Goal: Find specific page/section: Find specific page/section

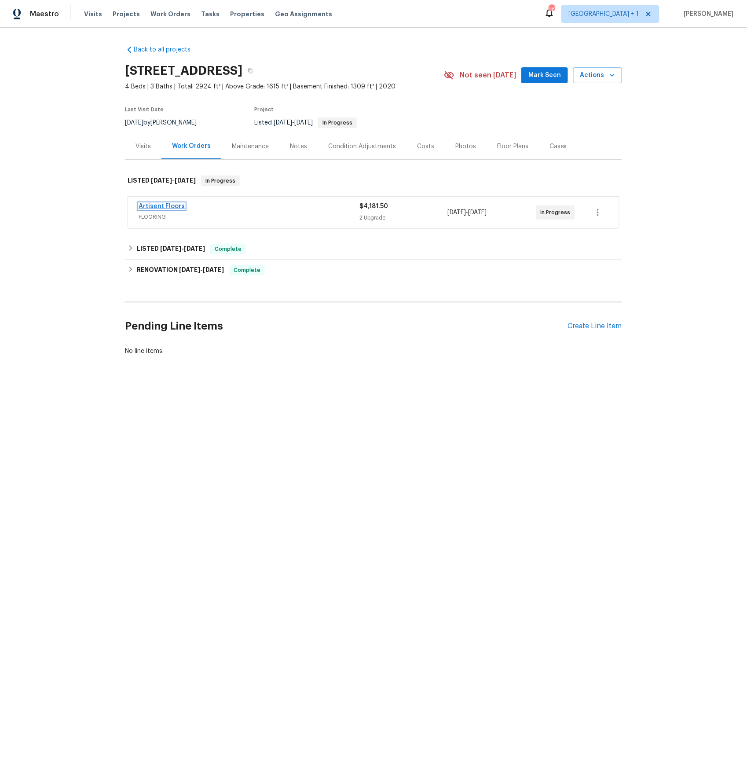
click at [155, 206] on link "Artisent Floors" at bounding box center [162, 206] width 46 height 6
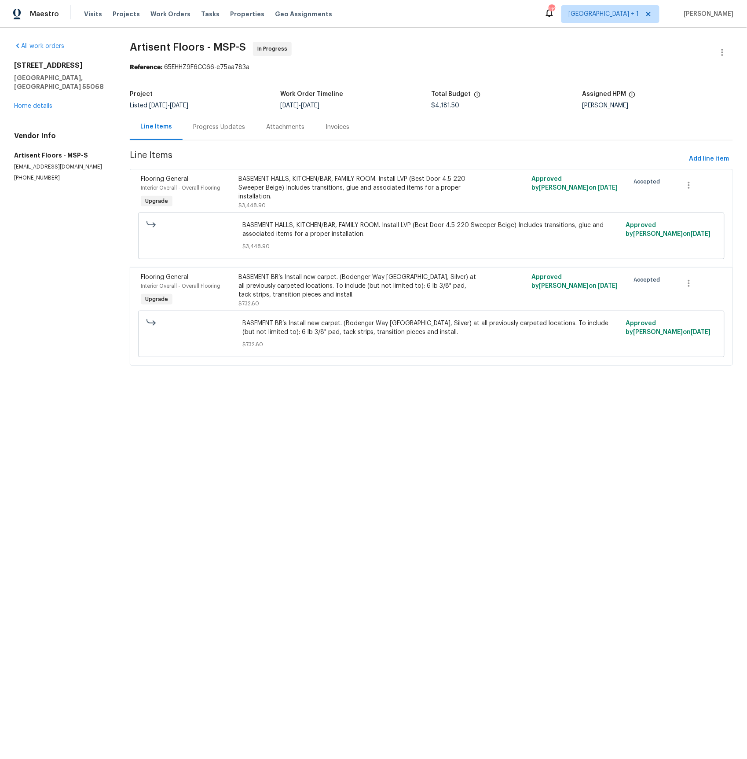
click at [215, 128] on div "Progress Updates" at bounding box center [219, 127] width 52 height 9
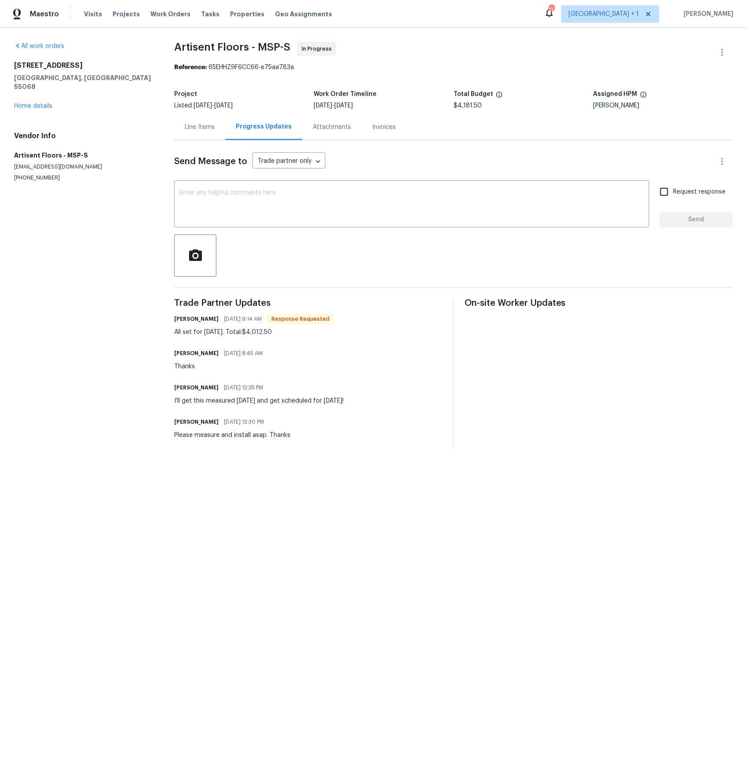
click at [197, 121] on div "Line Items" at bounding box center [199, 127] width 51 height 26
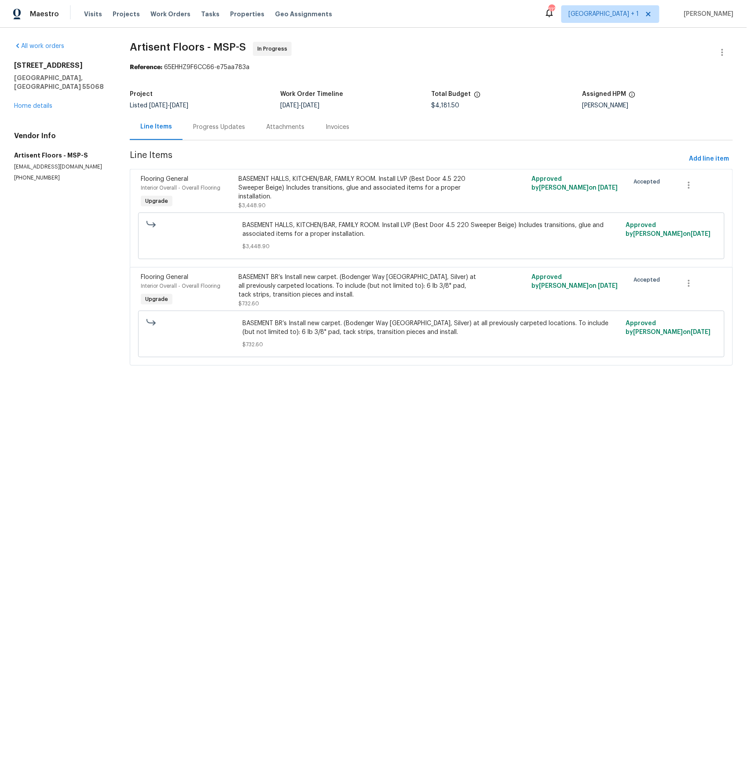
click at [215, 128] on div "Progress Updates" at bounding box center [219, 127] width 52 height 9
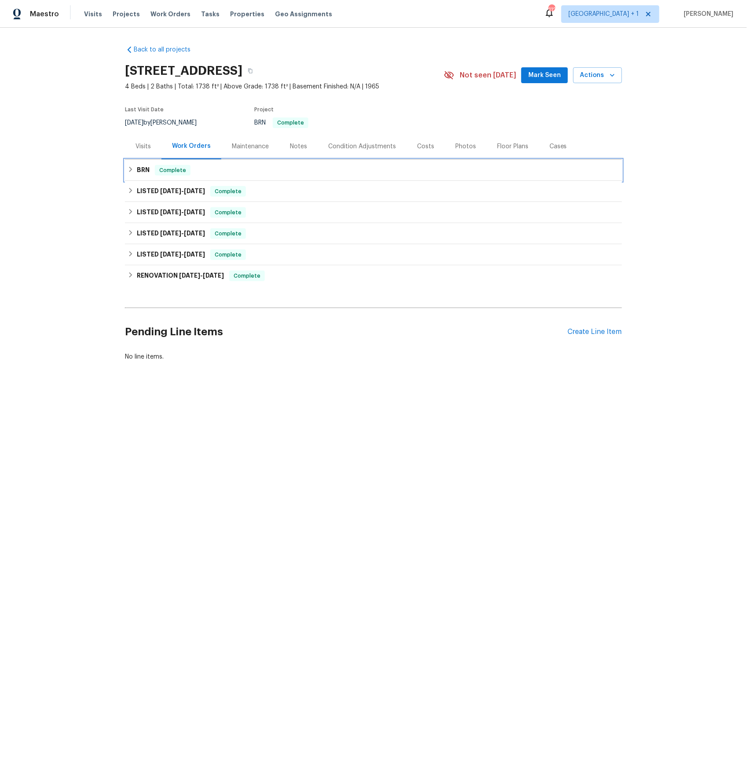
drag, startPoint x: 144, startPoint y: 168, endPoint x: 160, endPoint y: 175, distance: 16.9
click at [144, 168] on h6 "BRN" at bounding box center [143, 170] width 13 height 11
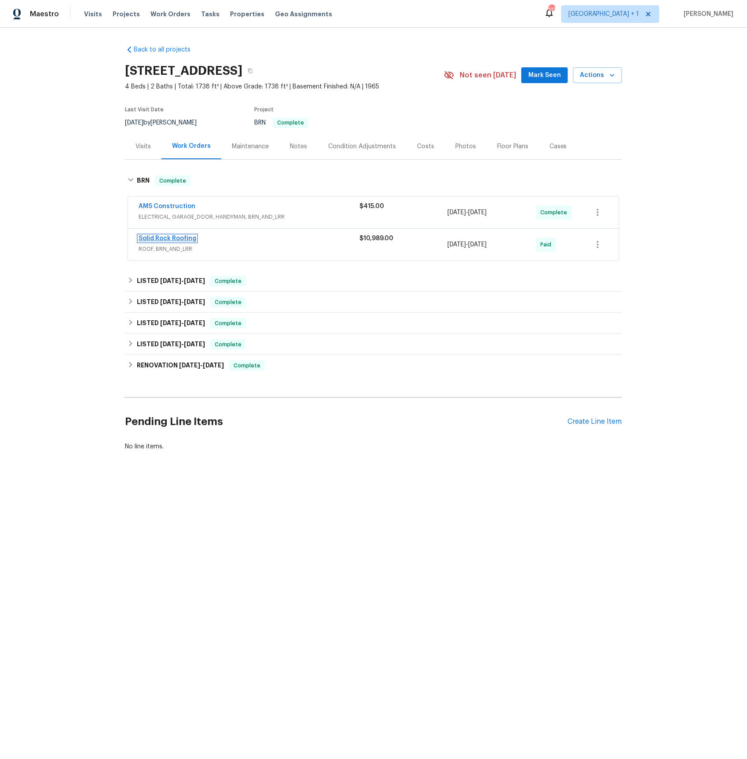
click at [163, 240] on link "Solid Rock Roofing" at bounding box center [168, 238] width 58 height 6
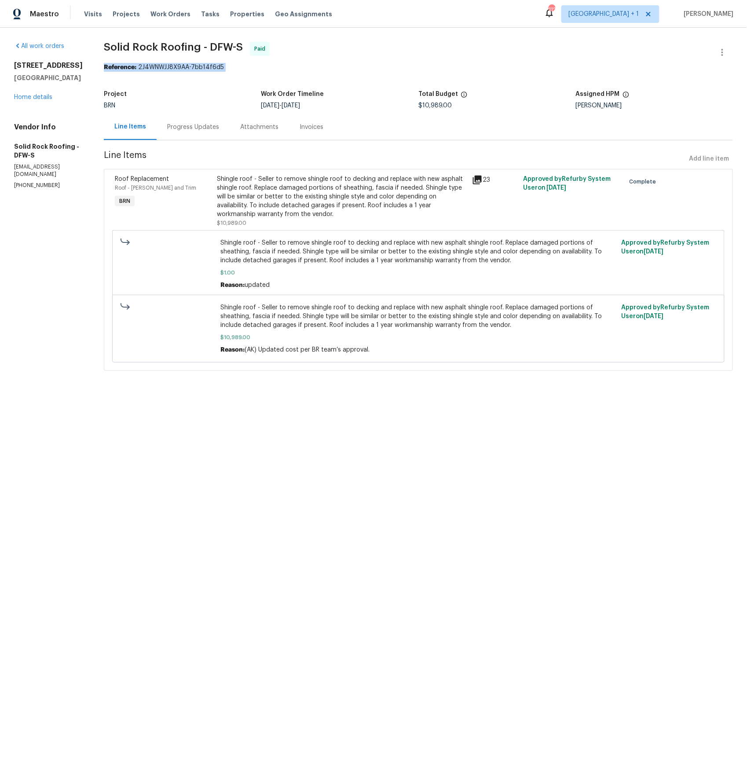
drag, startPoint x: 104, startPoint y: 67, endPoint x: 221, endPoint y: 70, distance: 116.6
click at [246, 73] on section "Solid Rock Roofing - DFW-S Paid Reference: 2J4WNWJJ8X9AA-7bb14f6d5 Project BRN …" at bounding box center [418, 212] width 629 height 340
copy div "Reference: 2J4WNWJJ8X9AA-7bb14f6d5"
click at [37, 98] on link "Home details" at bounding box center [33, 97] width 38 height 6
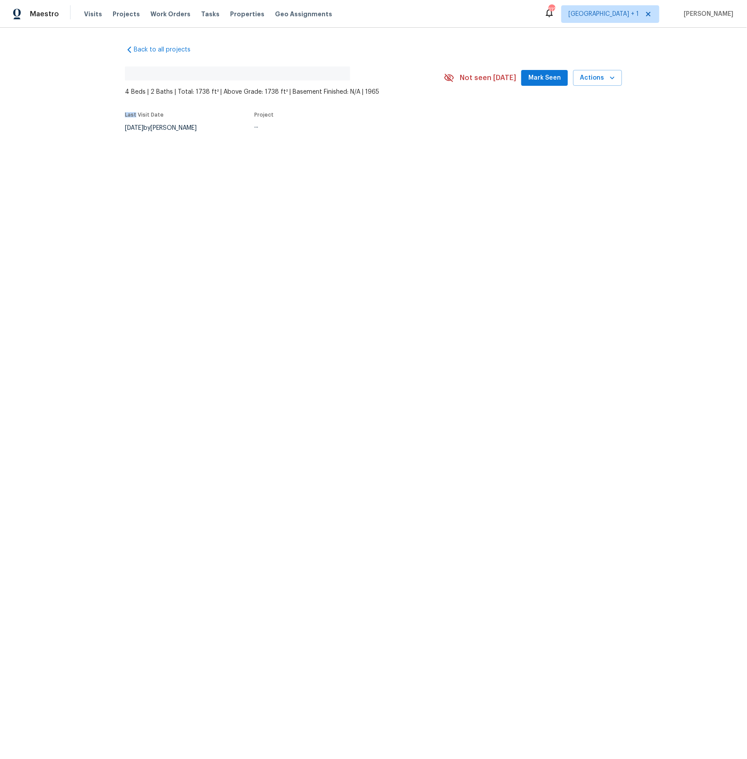
click at [37, 98] on div "Back to all projects No address found 4 Beds | 2 Baths | Total: 1738 ft² | Abov…" at bounding box center [373, 110] width 747 height 164
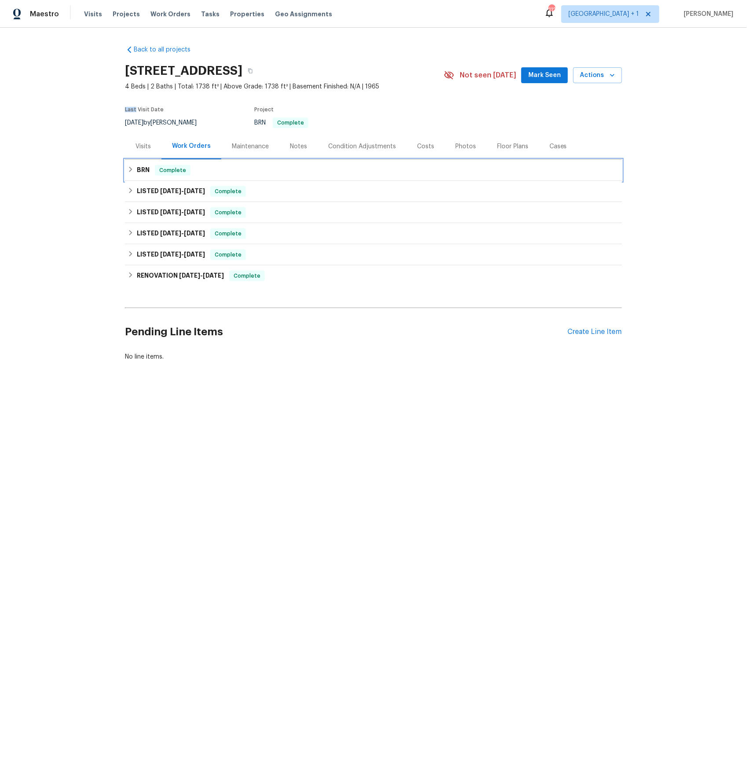
click at [142, 170] on h6 "BRN" at bounding box center [143, 170] width 13 height 11
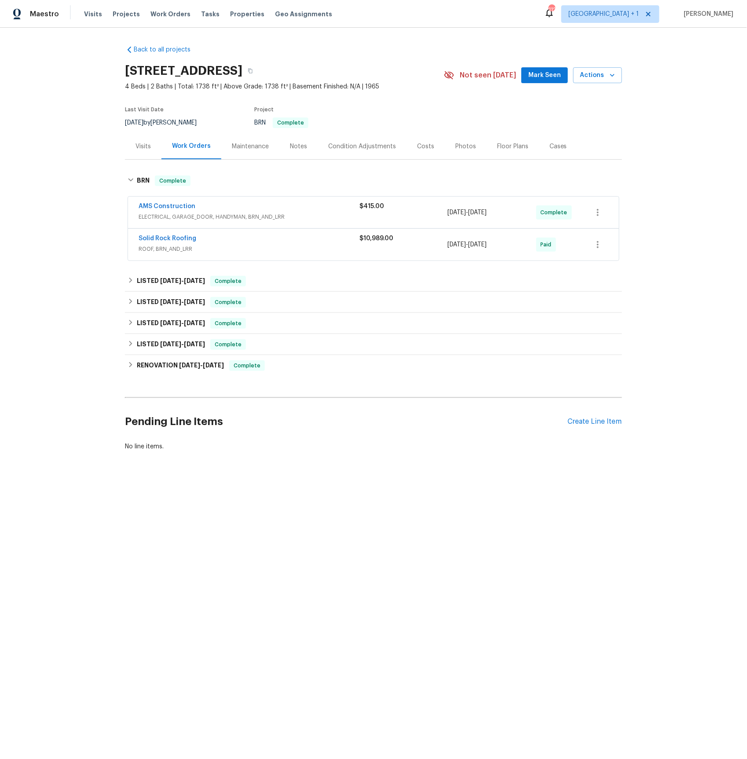
click at [175, 215] on span "ELECTRICAL, GARAGE_DOOR, HANDYMAN, BRN_AND_LRR" at bounding box center [249, 216] width 221 height 9
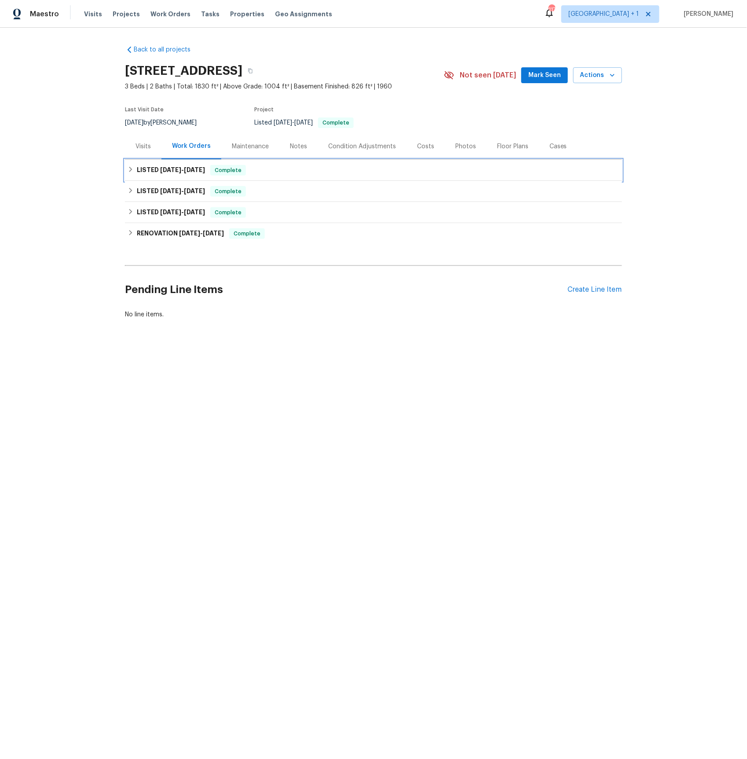
drag, startPoint x: 161, startPoint y: 170, endPoint x: 173, endPoint y: 178, distance: 14.8
click at [161, 170] on span "8/6/25" at bounding box center [170, 170] width 21 height 6
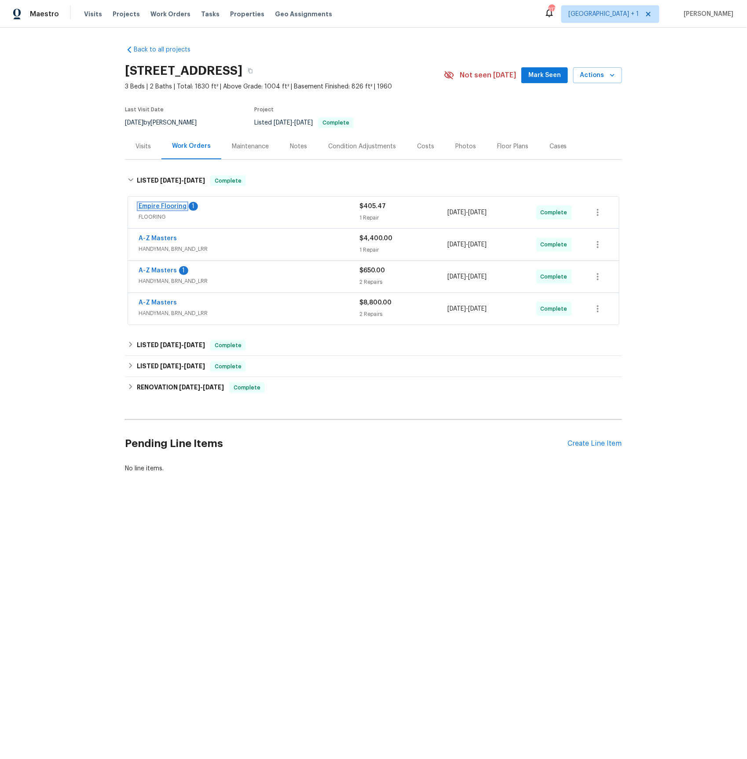
click at [174, 205] on link "Empire Flooring" at bounding box center [163, 206] width 48 height 6
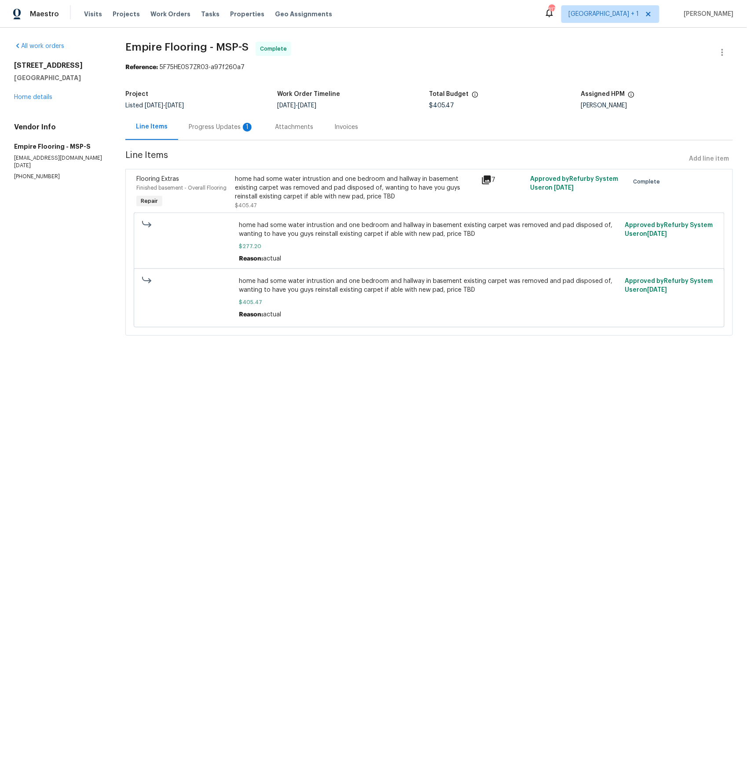
click at [221, 126] on div "Progress Updates 1" at bounding box center [221, 127] width 65 height 9
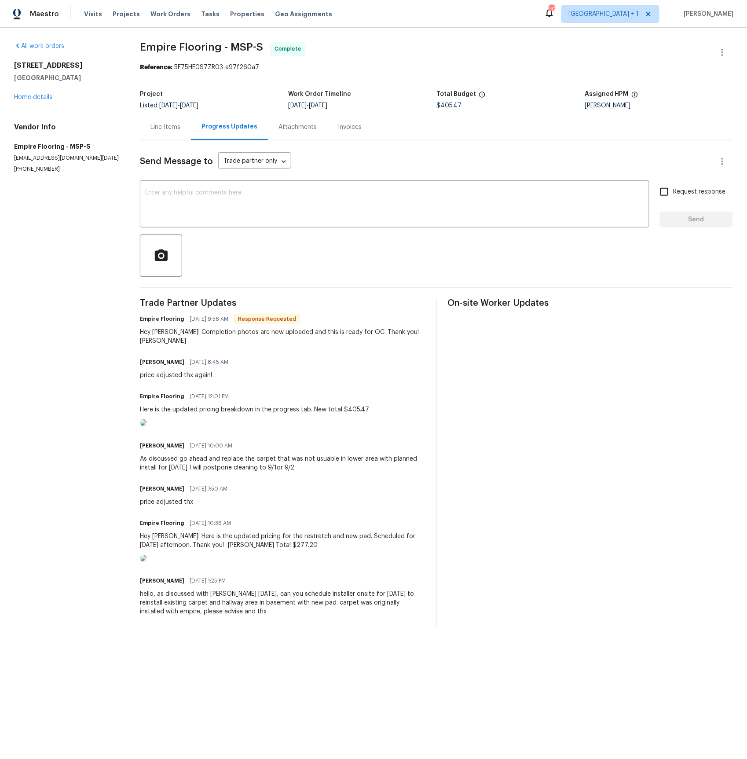
click at [173, 124] on div "Line Items" at bounding box center [165, 127] width 30 height 9
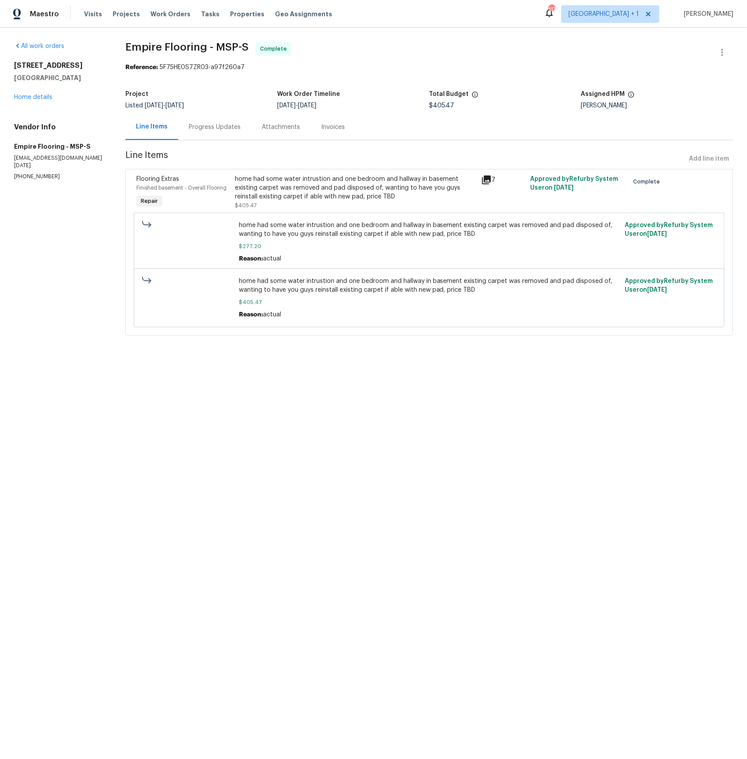
click at [486, 178] on icon at bounding box center [486, 179] width 9 height 9
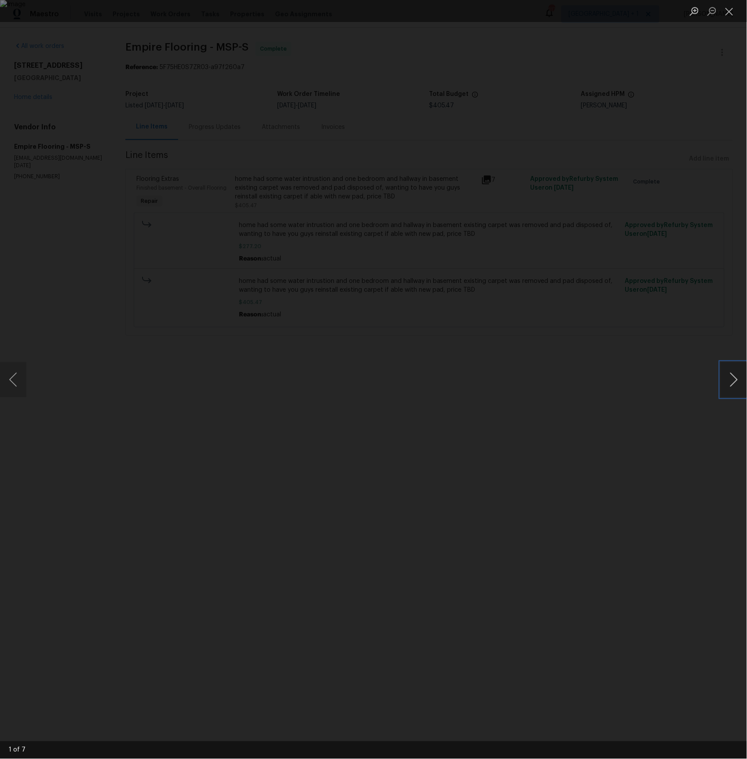
click at [736, 378] on button "Next image" at bounding box center [733, 379] width 26 height 35
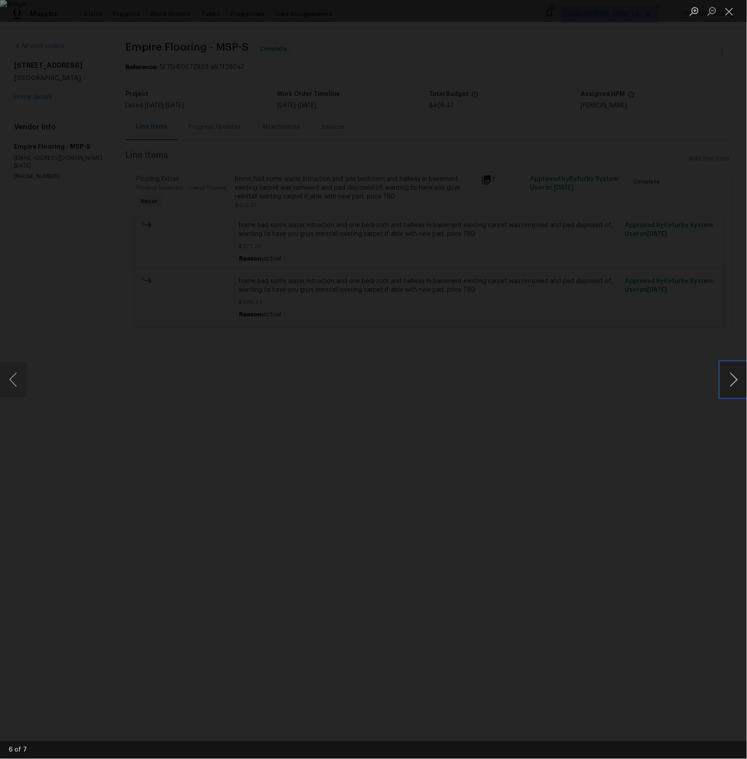
click at [736, 378] on button "Next image" at bounding box center [733, 379] width 26 height 35
drag, startPoint x: 732, startPoint y: 9, endPoint x: 720, endPoint y: 12, distance: 12.0
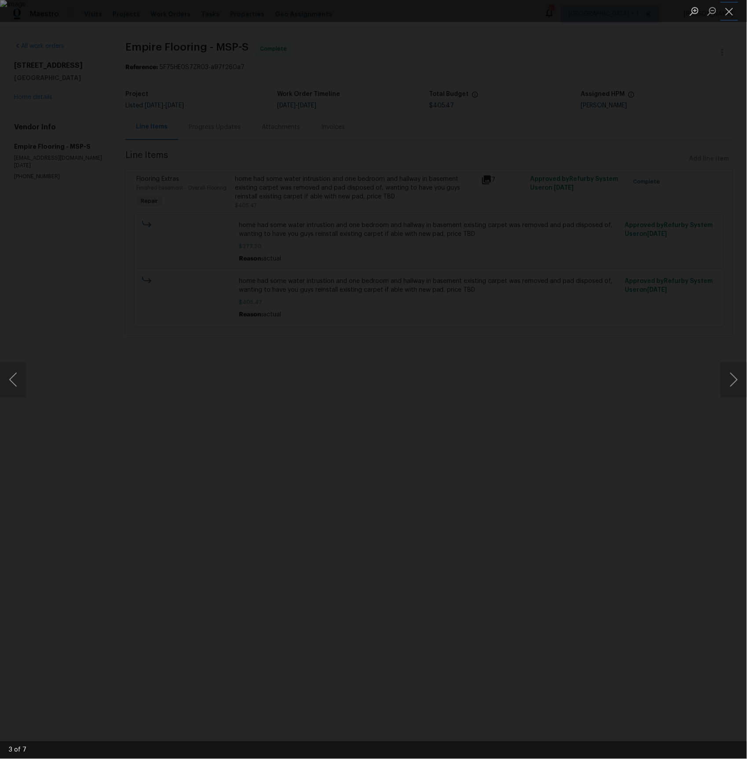
click at [732, 9] on button "Close lightbox" at bounding box center [729, 11] width 18 height 15
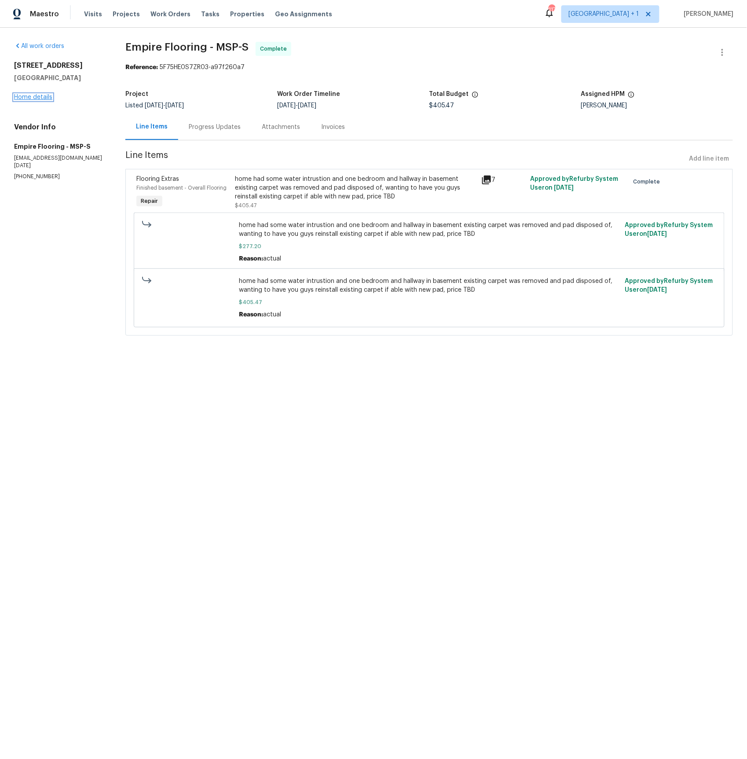
click at [47, 100] on link "Home details" at bounding box center [33, 97] width 38 height 6
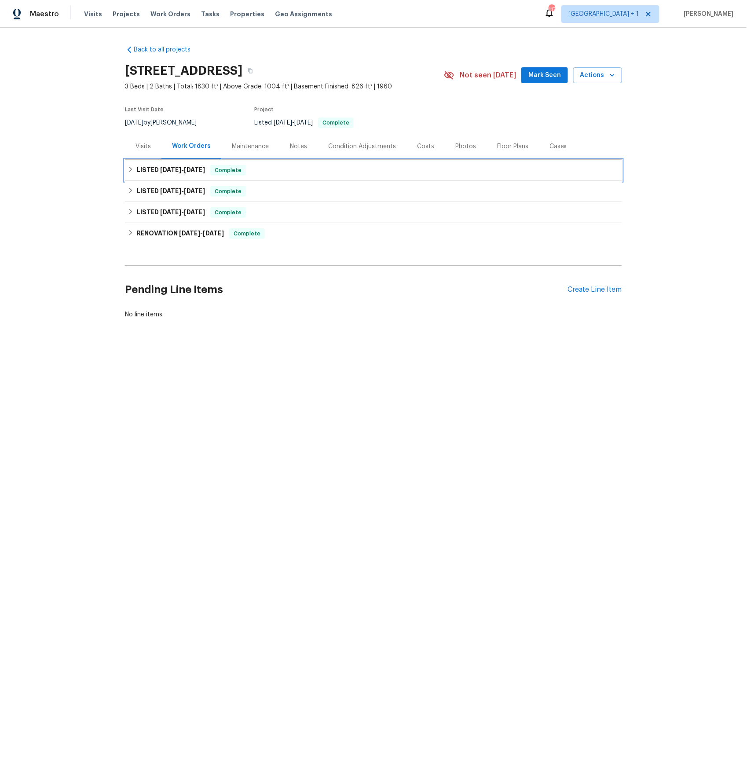
drag, startPoint x: 175, startPoint y: 169, endPoint x: 173, endPoint y: 180, distance: 10.7
click at [175, 169] on span "8/6/25" at bounding box center [170, 170] width 21 height 6
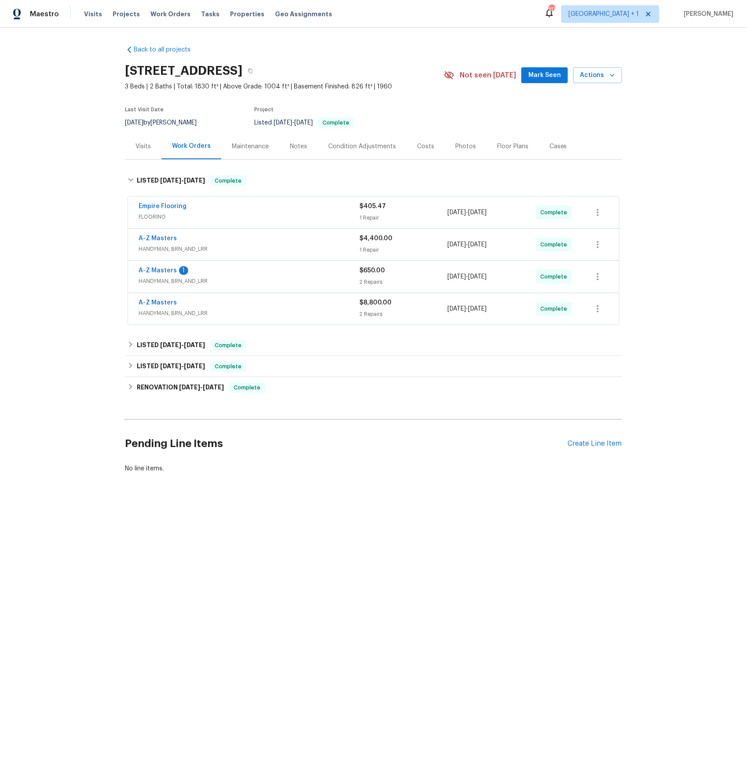
click at [153, 246] on span "HANDYMAN, BRN_AND_LRR" at bounding box center [249, 249] width 221 height 9
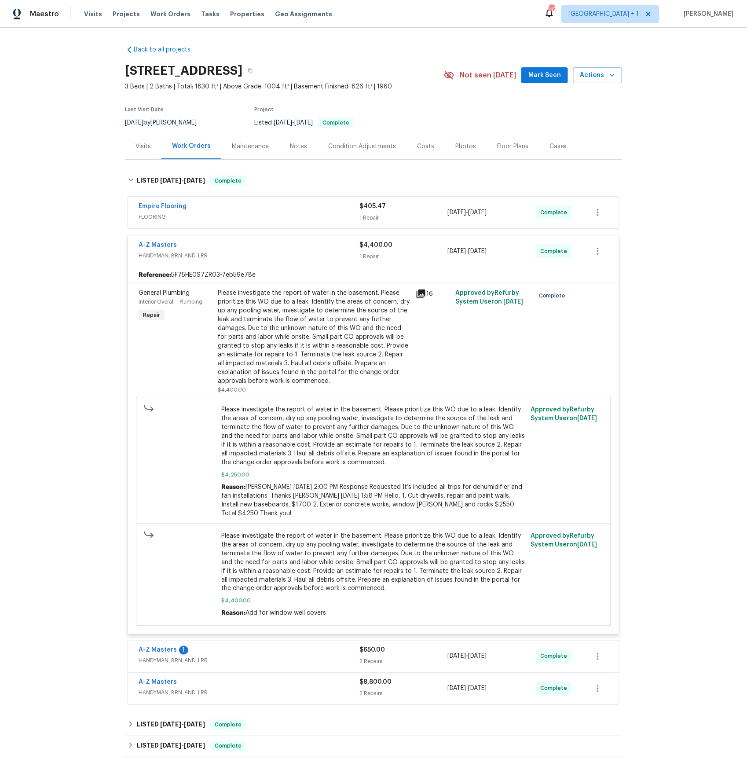
click at [420, 292] on icon at bounding box center [420, 293] width 9 height 9
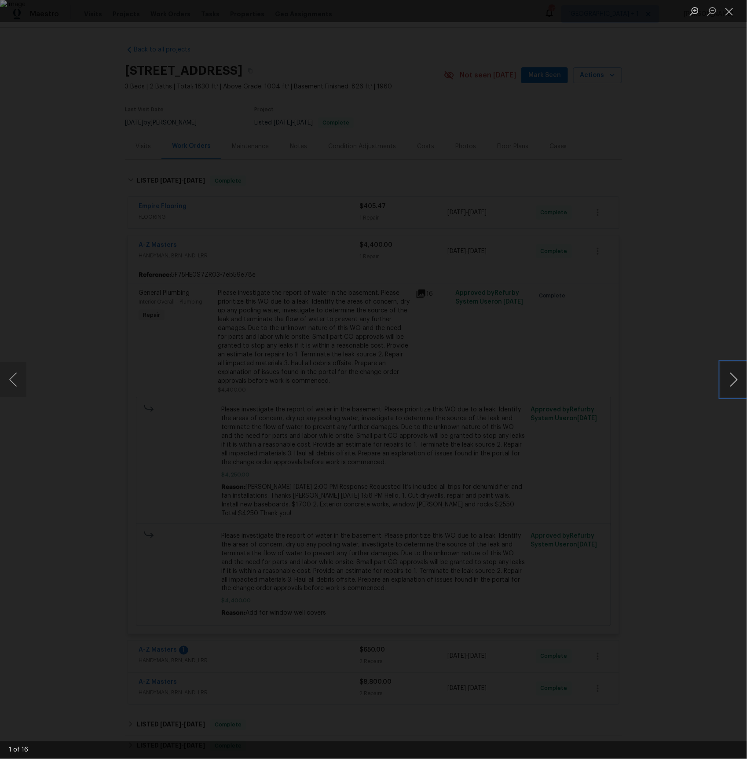
click at [733, 385] on button "Next image" at bounding box center [733, 379] width 26 height 35
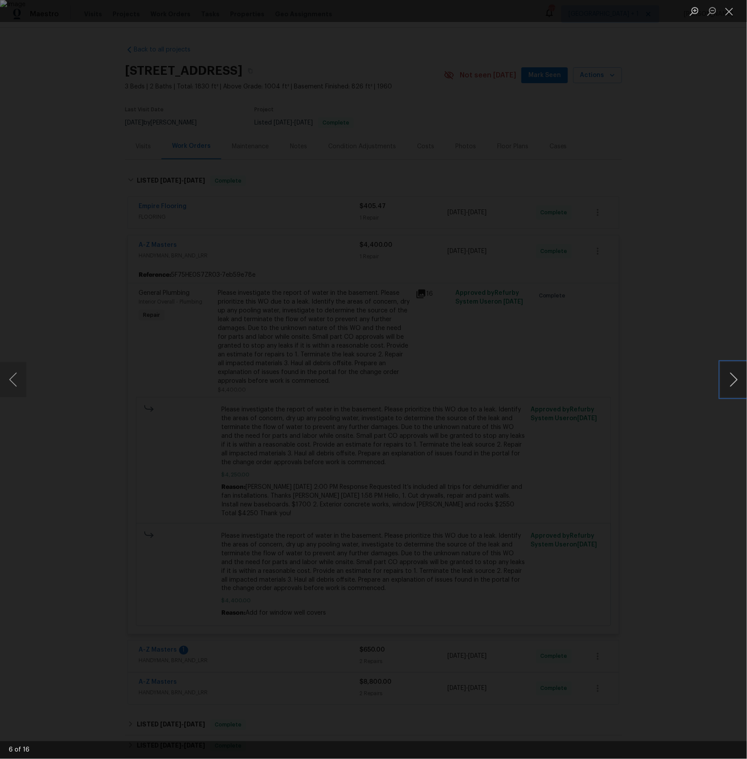
click at [733, 385] on button "Next image" at bounding box center [733, 379] width 26 height 35
drag, startPoint x: 730, startPoint y: 11, endPoint x: 704, endPoint y: 24, distance: 28.9
click at [730, 11] on button "Close lightbox" at bounding box center [729, 11] width 18 height 15
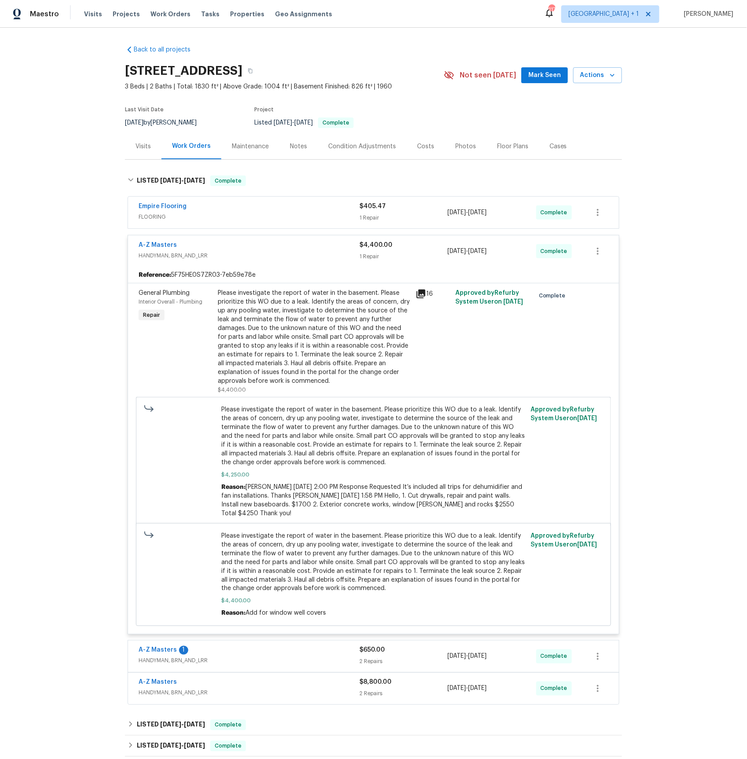
click at [150, 256] on span "HANDYMAN, BRN_AND_LRR" at bounding box center [249, 255] width 221 height 9
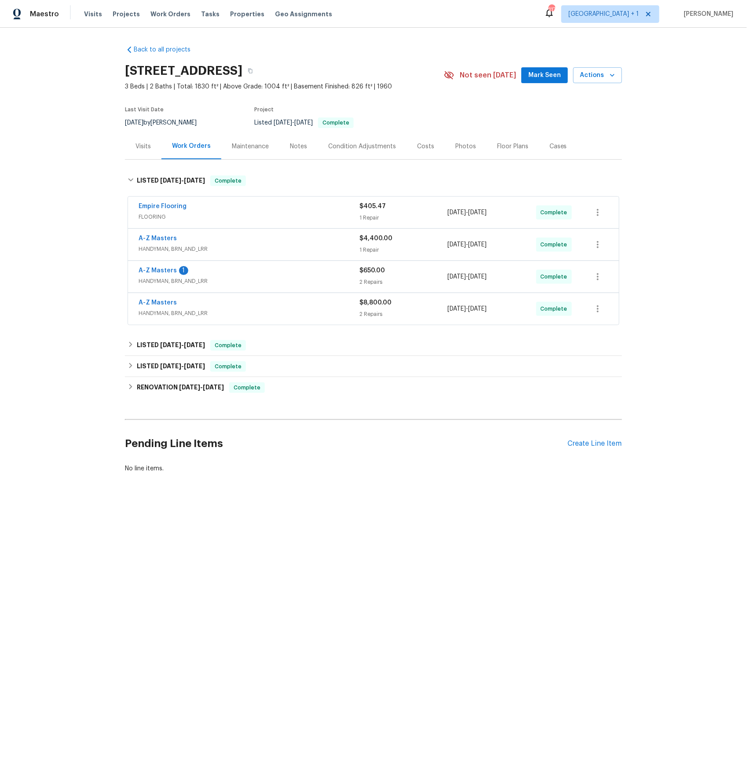
click at [157, 283] on span "HANDYMAN, BRN_AND_LRR" at bounding box center [249, 281] width 221 height 9
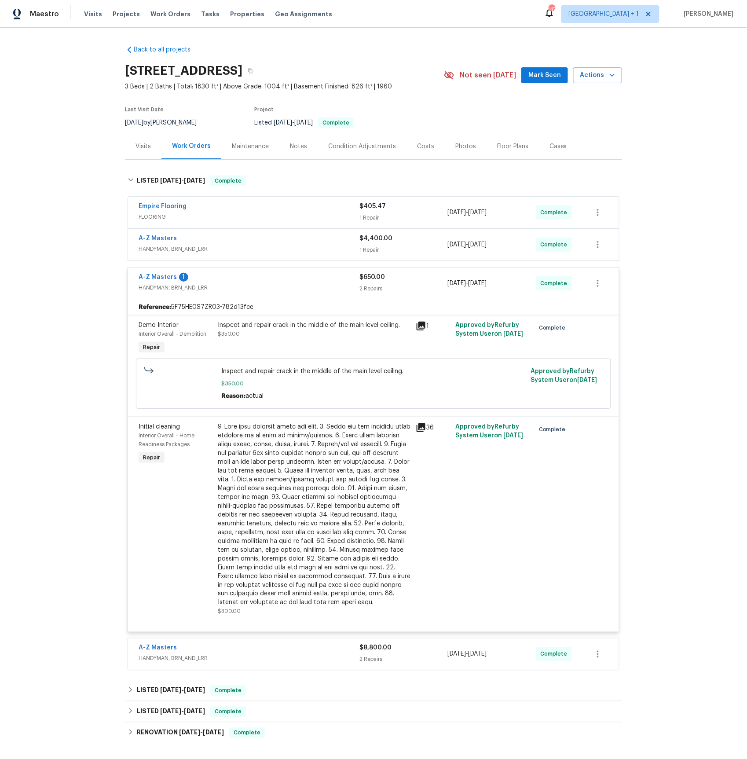
drag, startPoint x: 144, startPoint y: 286, endPoint x: 151, endPoint y: 290, distance: 8.5
click at [144, 286] on span "HANDYMAN, BRN_AND_LRR" at bounding box center [249, 287] width 221 height 9
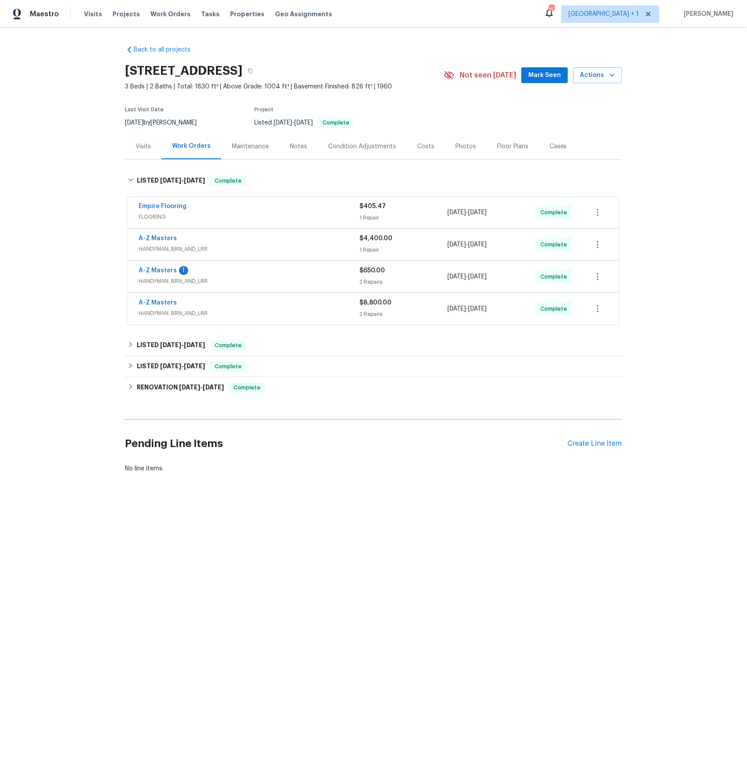
click at [163, 312] on span "HANDYMAN, BRN_AND_LRR" at bounding box center [249, 313] width 221 height 9
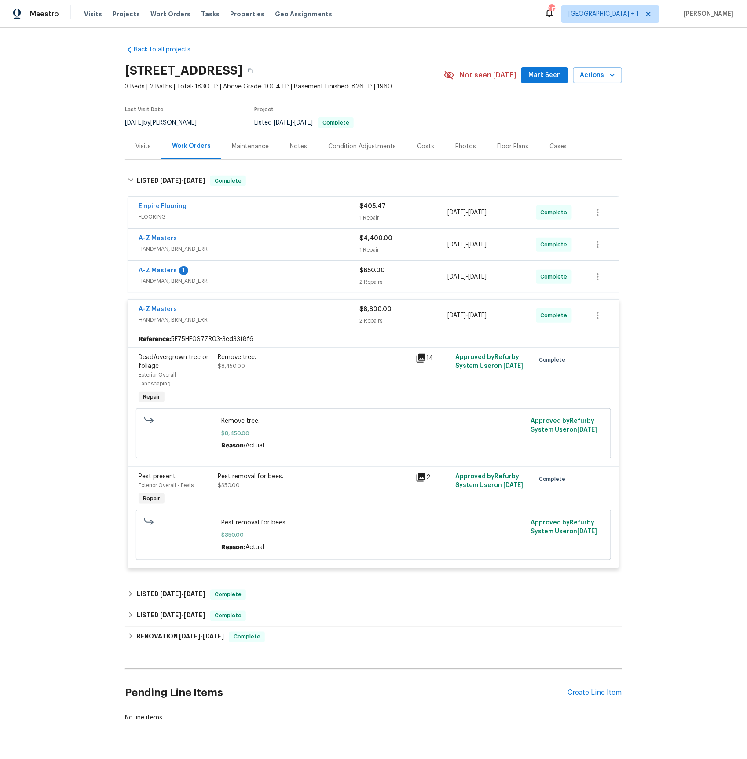
click at [161, 318] on span "HANDYMAN, BRN_AND_LRR" at bounding box center [249, 319] width 221 height 9
